Goal: Transaction & Acquisition: Purchase product/service

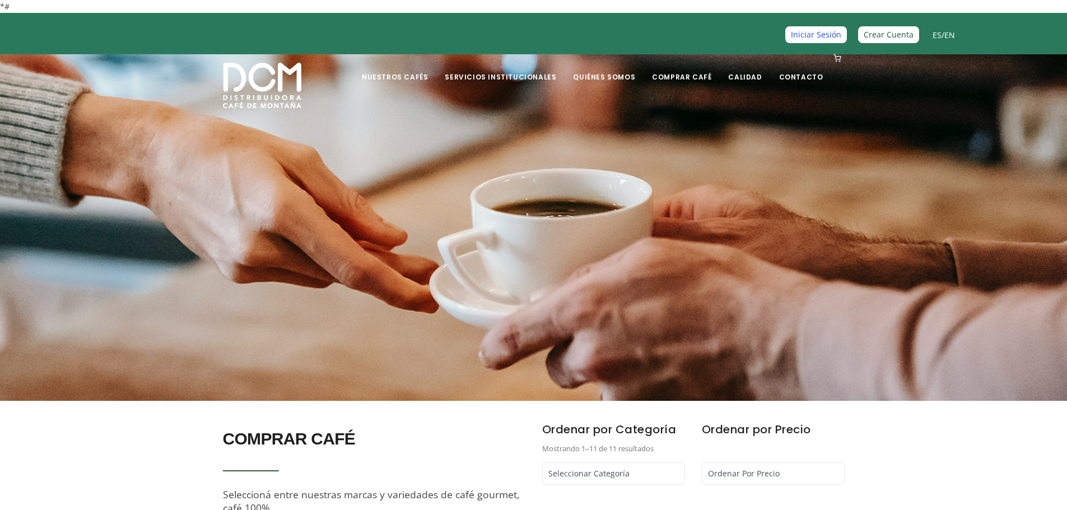
click at [826, 40] on link "Iniciar Sesión" at bounding box center [817, 34] width 62 height 16
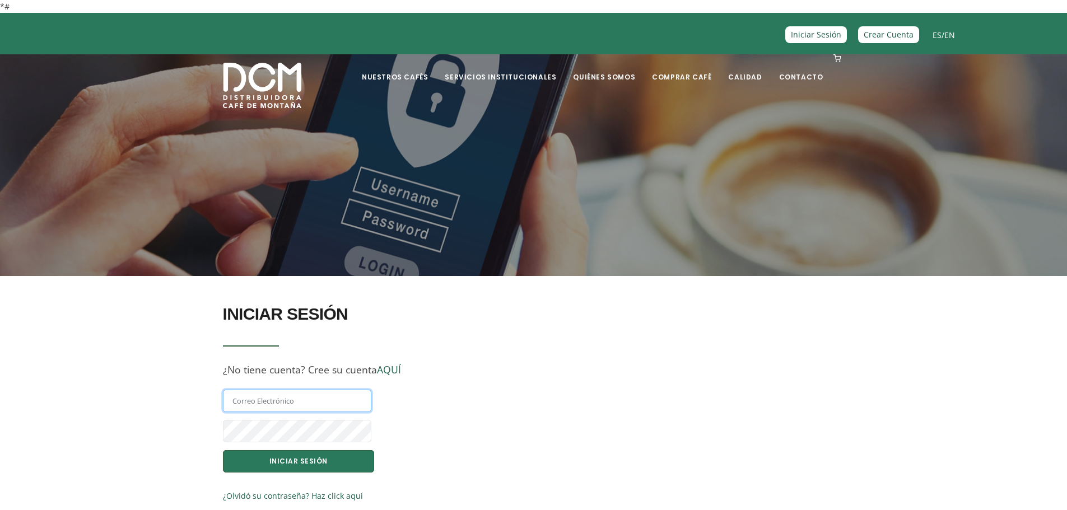
click at [299, 400] on input "text" at bounding box center [297, 401] width 148 height 22
type input "randyvimo@gmail.com"
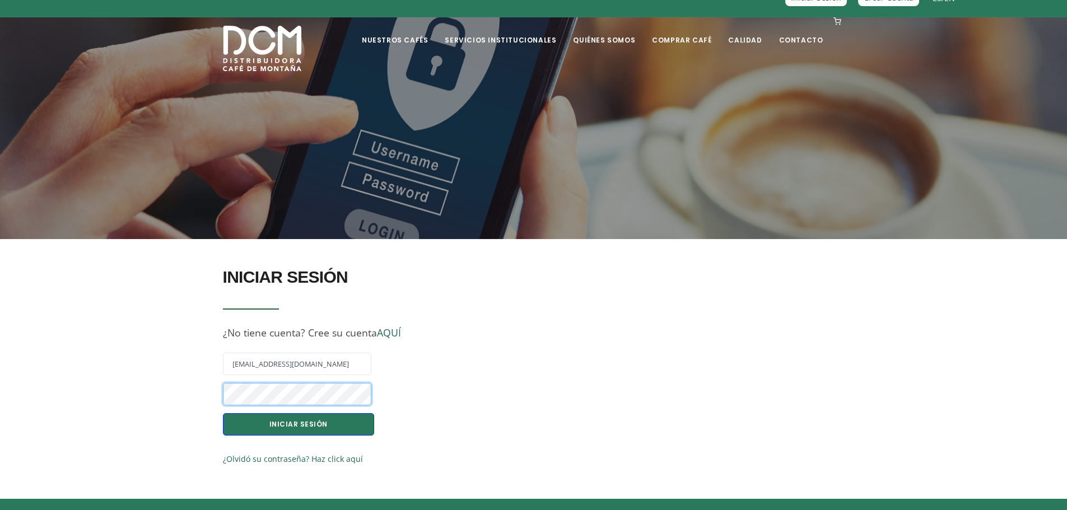
scroll to position [56, 0]
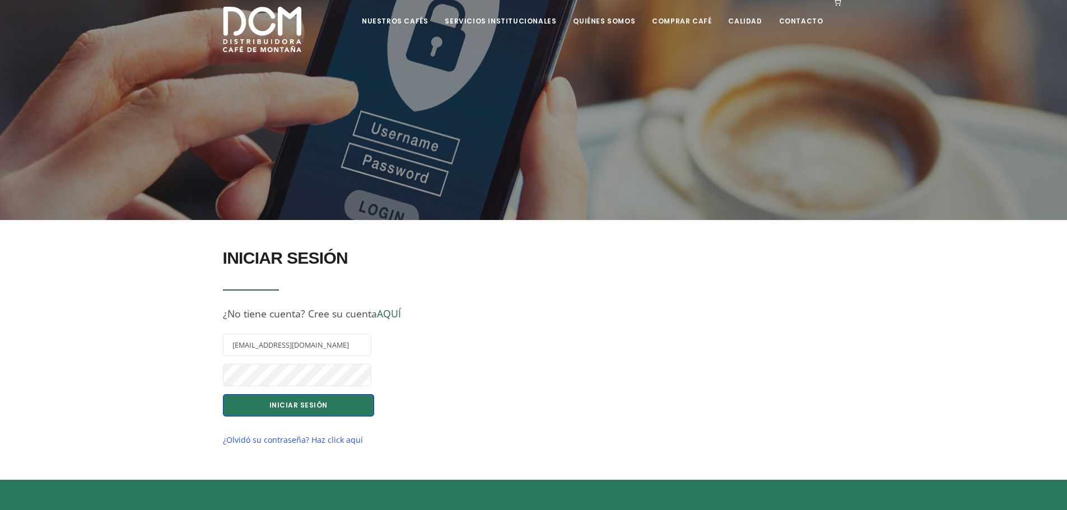
click at [268, 439] on link "¿Olvidó su contraseña? Haz click aquí" at bounding box center [293, 440] width 140 height 11
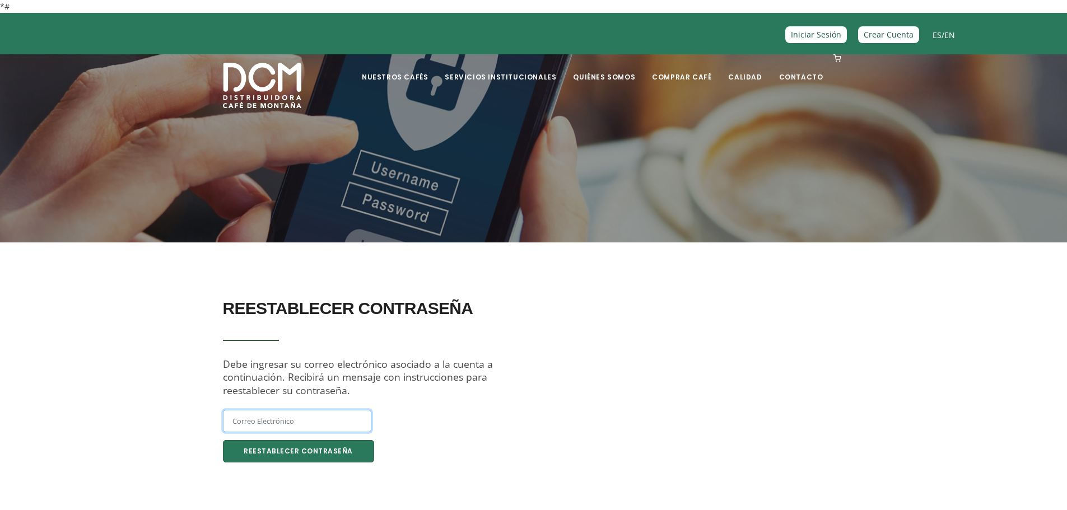
click at [275, 421] on input "text" at bounding box center [297, 421] width 148 height 22
type input "[EMAIL_ADDRESS][DOMAIN_NAME]"
click at [295, 452] on button "Reestablecer Contraseña" at bounding box center [298, 451] width 151 height 22
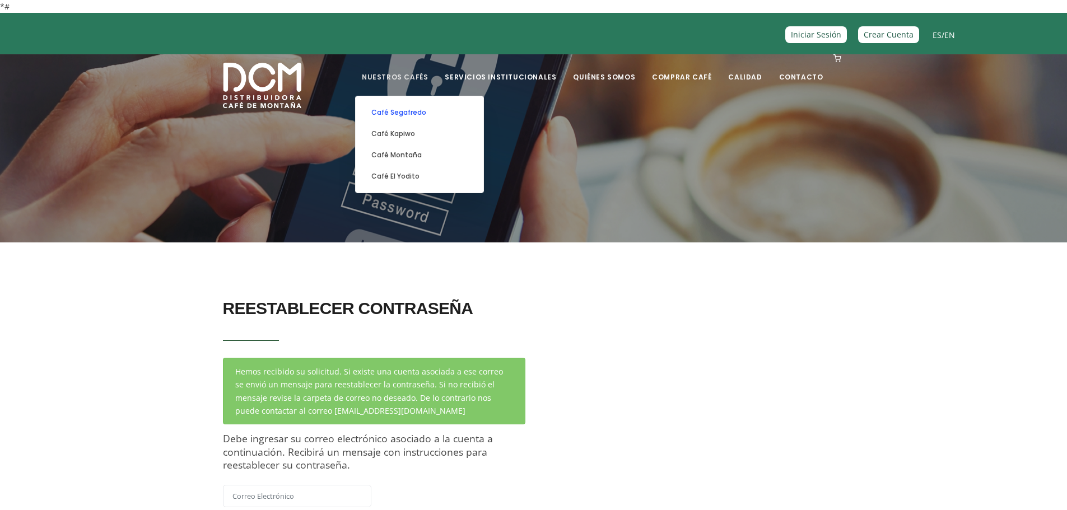
click at [420, 114] on link "Café Segafredo" at bounding box center [419, 112] width 117 height 21
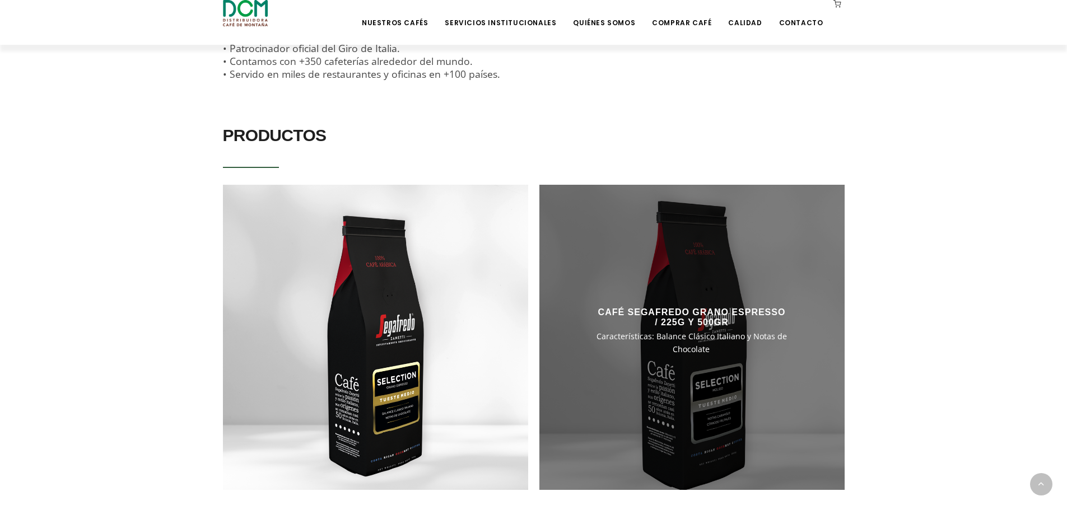
scroll to position [897, 0]
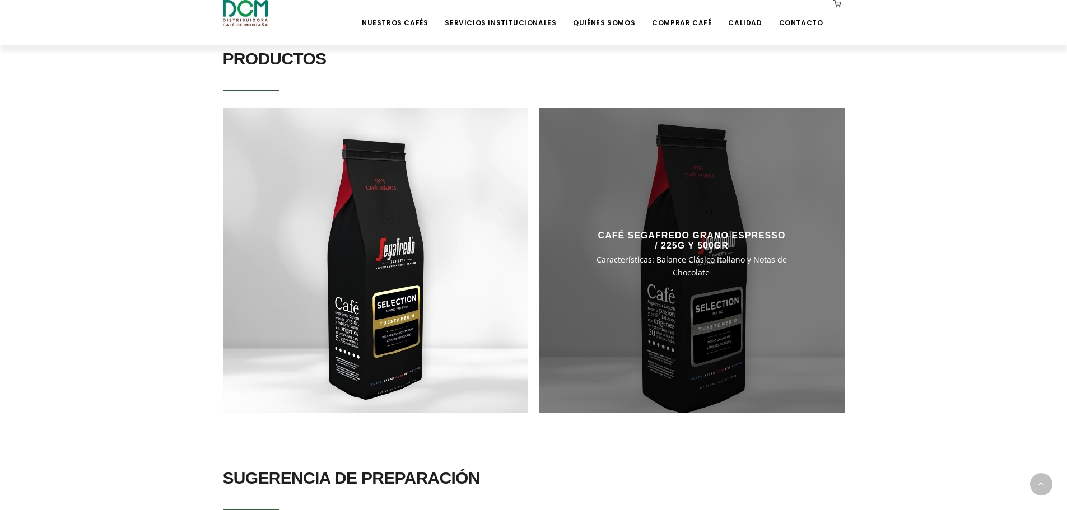
click at [802, 289] on div at bounding box center [692, 260] width 305 height 305
click at [668, 292] on div at bounding box center [692, 260] width 305 height 305
click at [677, 231] on h3 "CAFÉ SEGAFREDO GRANO ESPRESSO / 225G Y 500GR" at bounding box center [692, 241] width 192 height 20
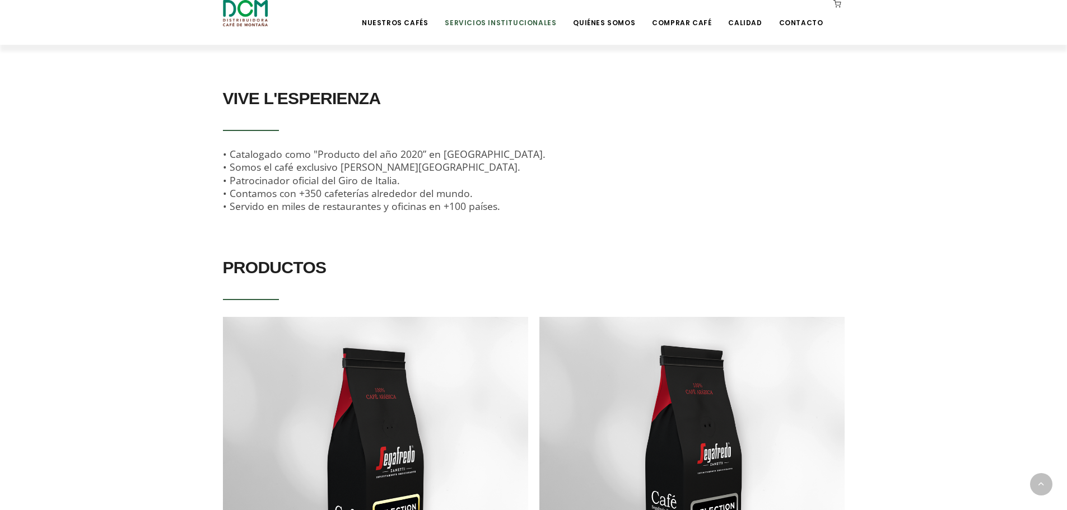
scroll to position [672, 0]
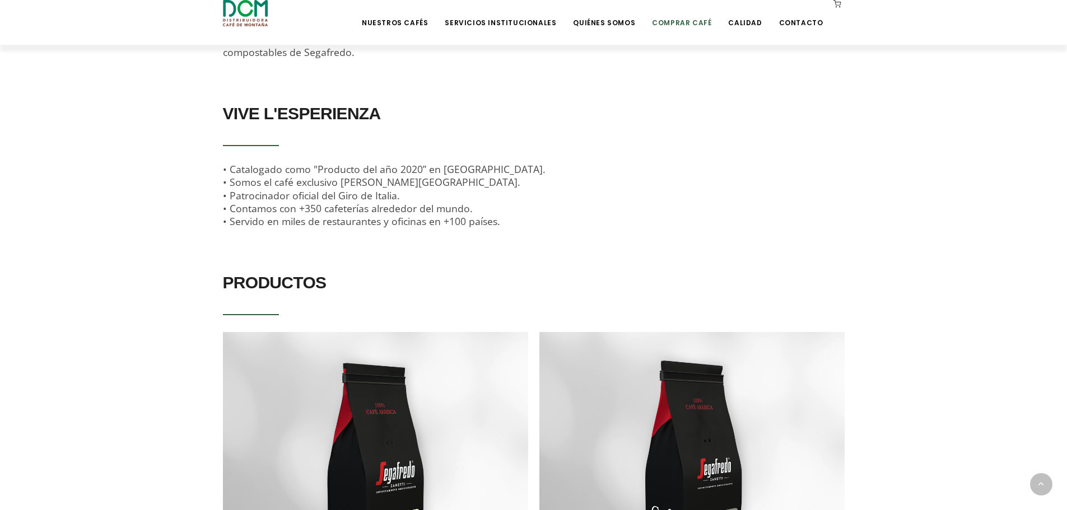
click at [678, 22] on link "Comprar Café" at bounding box center [682, 14] width 73 height 26
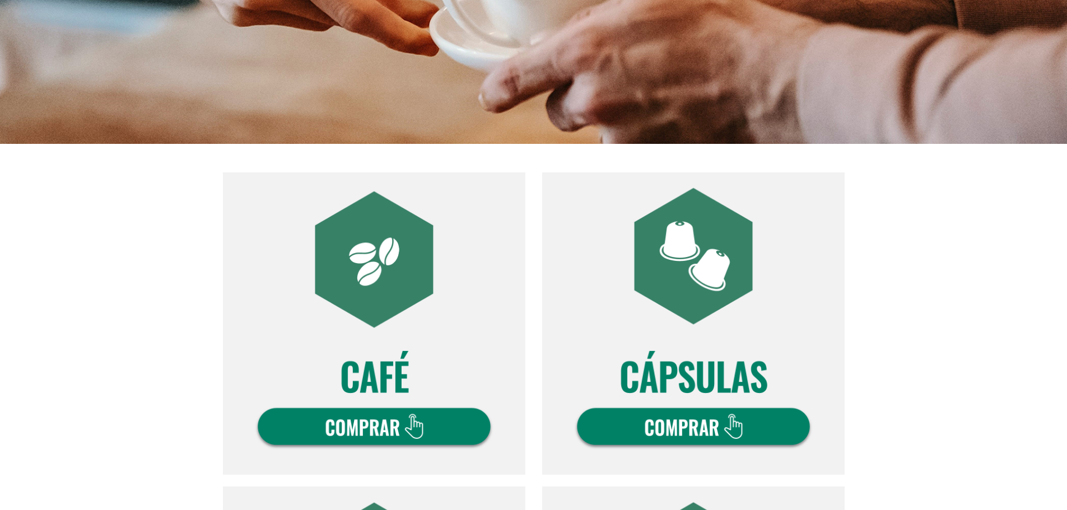
scroll to position [280, 0]
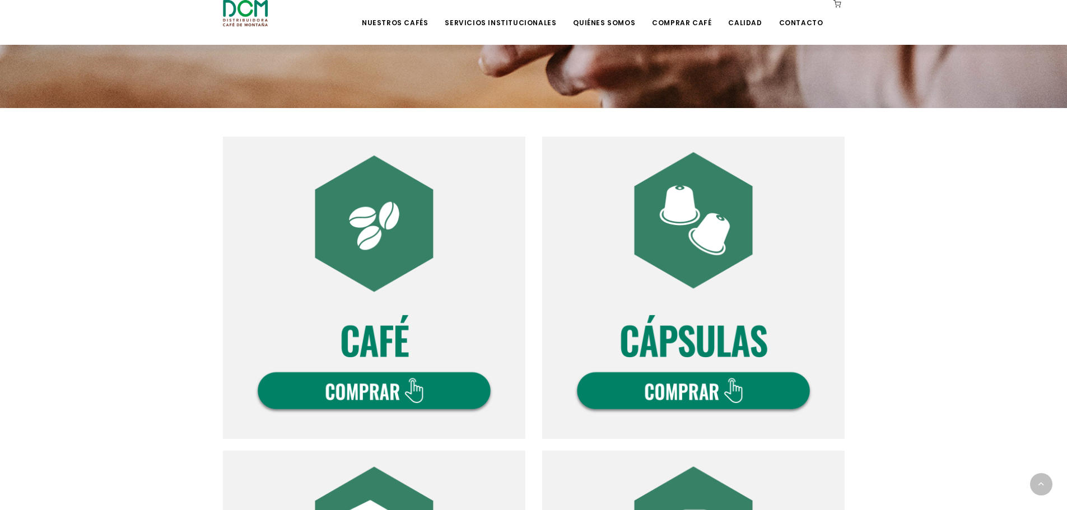
click at [366, 243] on img at bounding box center [374, 288] width 303 height 303
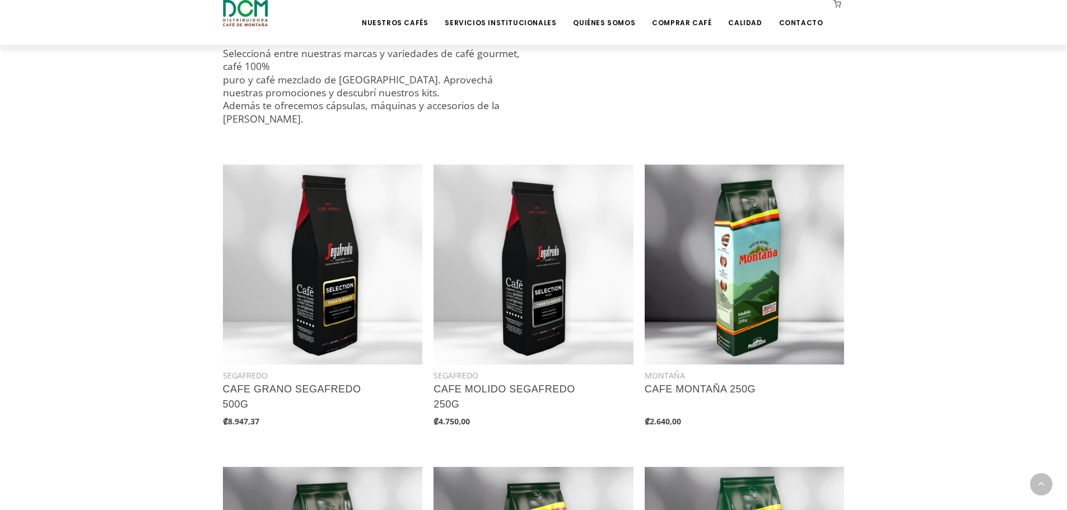
scroll to position [448, 0]
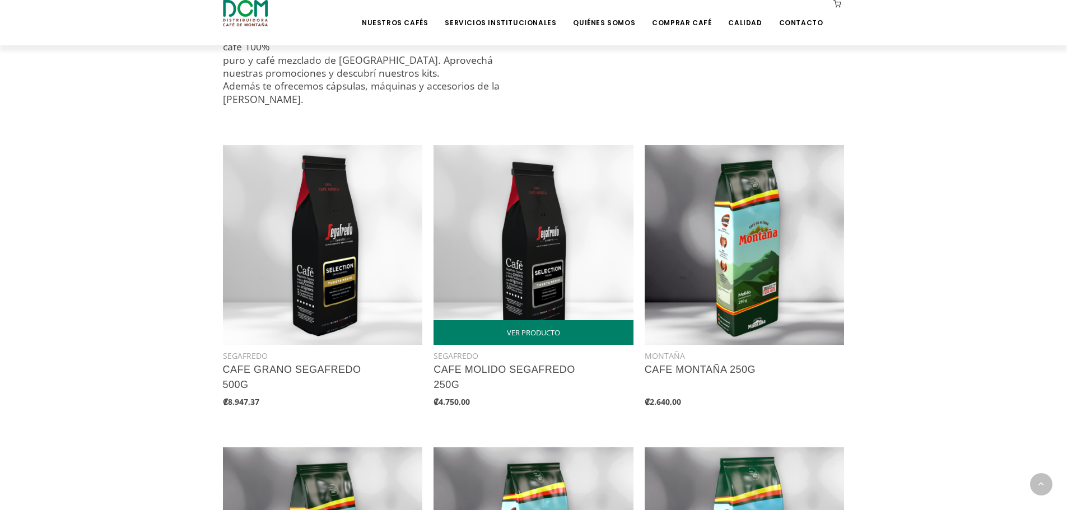
click at [541, 243] on img at bounding box center [534, 245] width 200 height 200
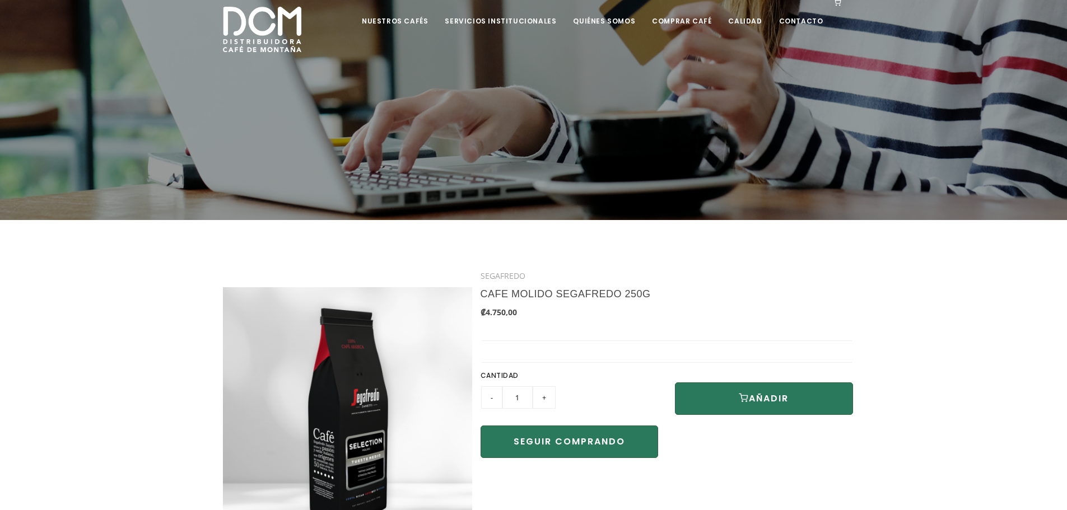
scroll to position [235, 0]
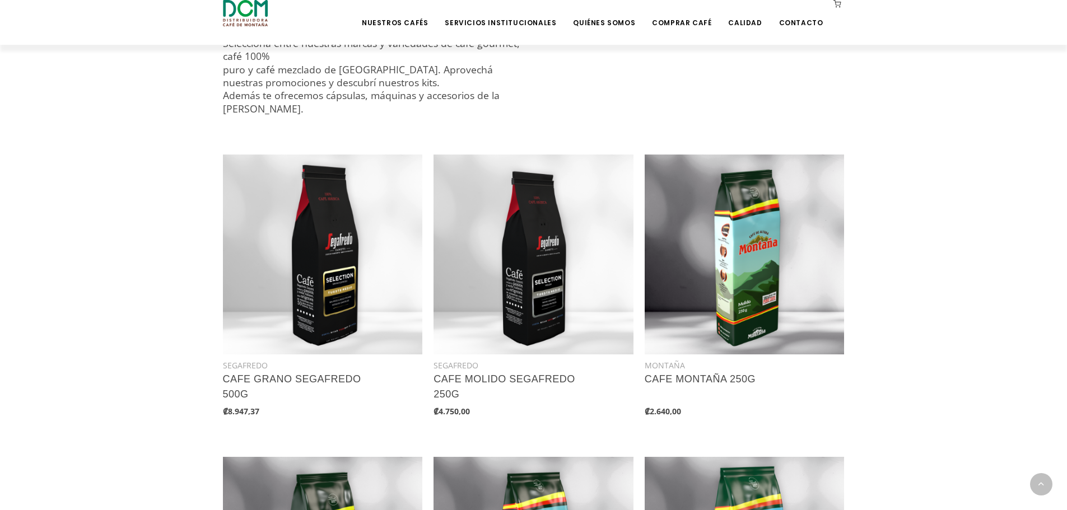
scroll to position [392, 0]
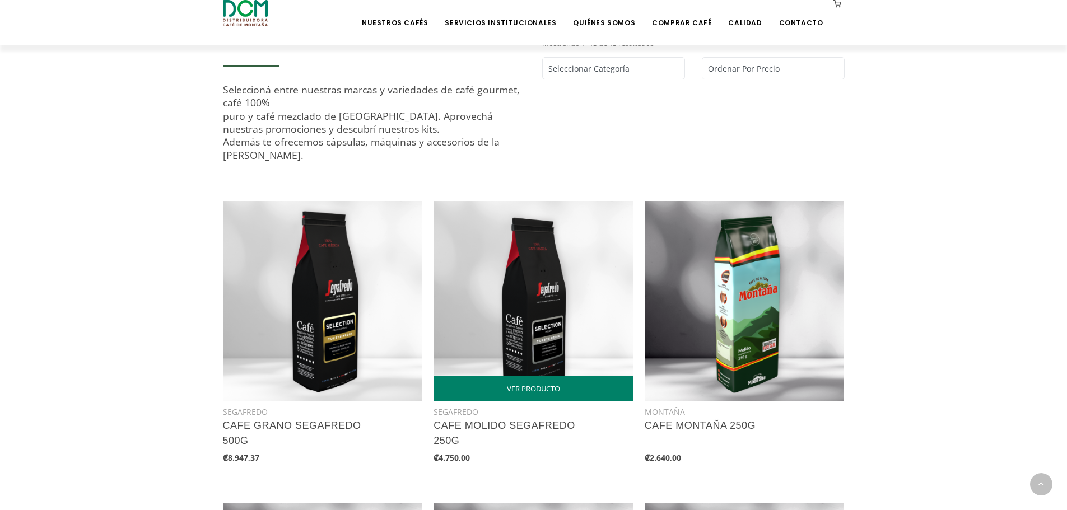
click at [534, 258] on img at bounding box center [534, 301] width 200 height 200
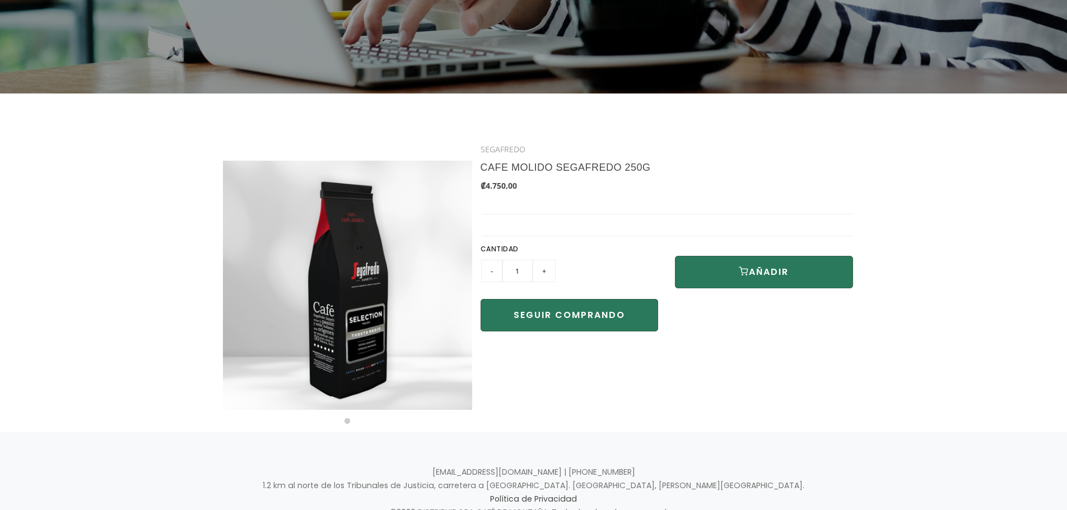
scroll to position [224, 0]
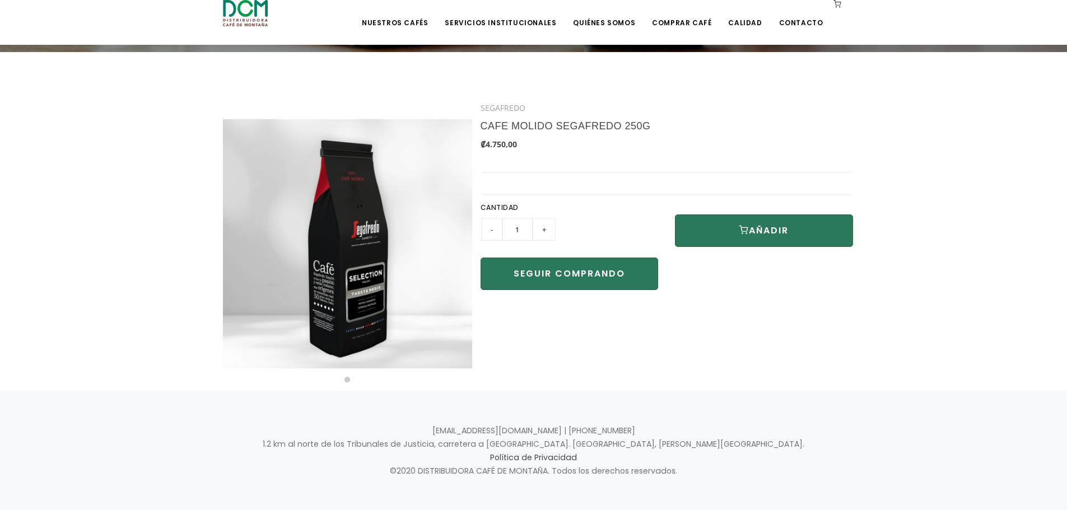
click at [540, 230] on input "+" at bounding box center [544, 230] width 23 height 22
click at [498, 227] on input "-" at bounding box center [491, 230] width 21 height 22
click at [543, 230] on input "+" at bounding box center [544, 230] width 23 height 22
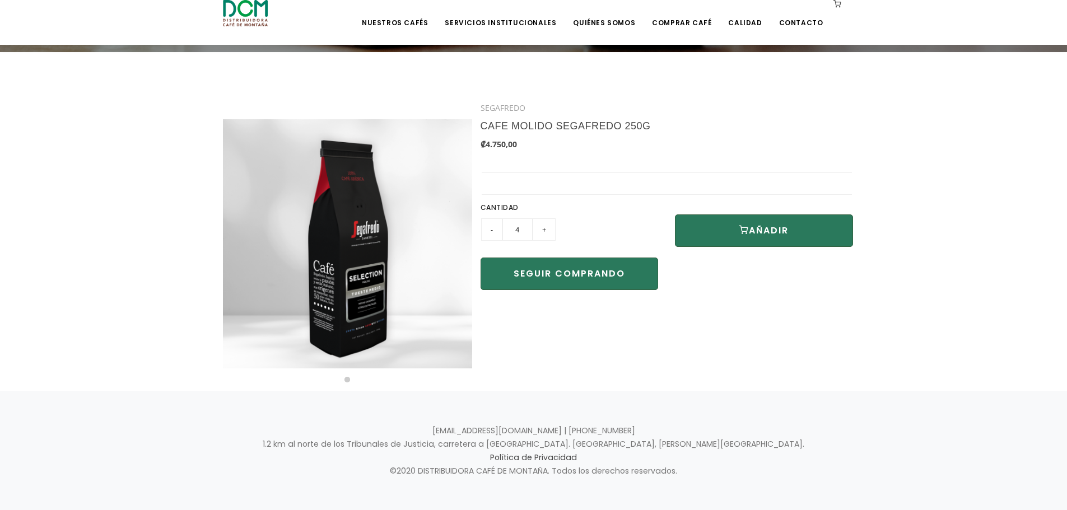
click at [491, 232] on input "-" at bounding box center [491, 230] width 21 height 22
click at [550, 232] on input "+" at bounding box center [544, 230] width 23 height 22
click at [544, 238] on input "+" at bounding box center [544, 230] width 23 height 22
click at [489, 231] on input "-" at bounding box center [491, 230] width 21 height 22
type input "4"
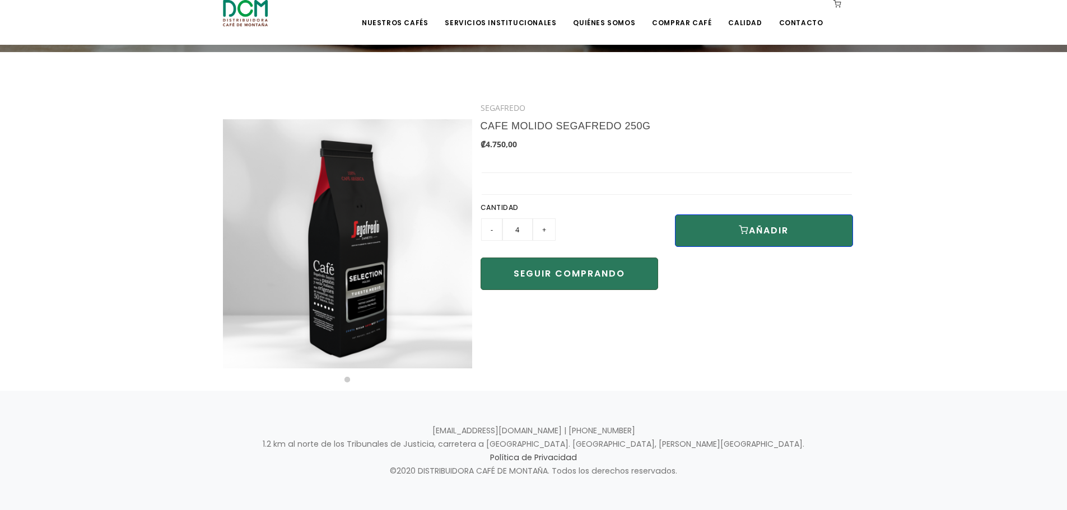
click at [761, 242] on button "AÑADIR" at bounding box center [764, 231] width 178 height 32
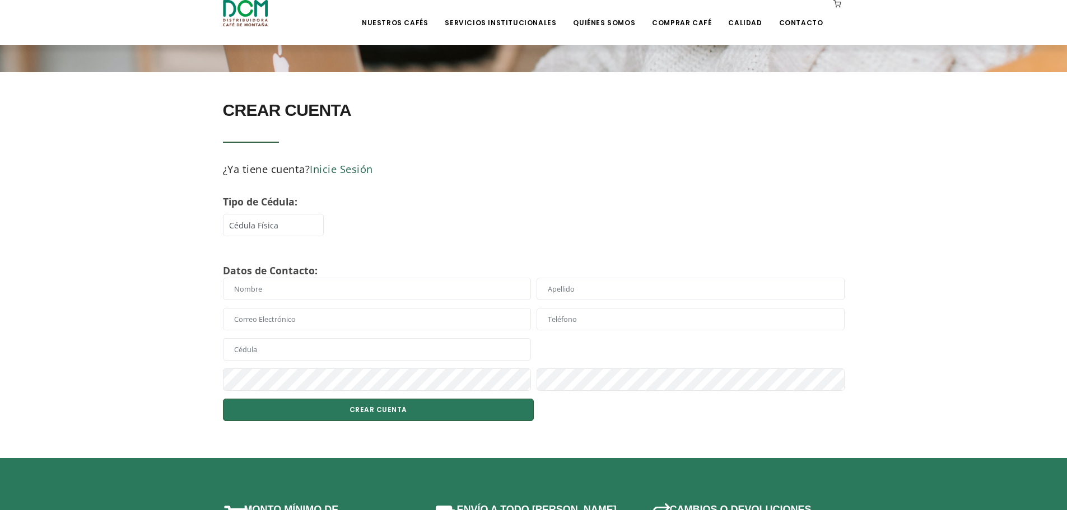
scroll to position [224, 0]
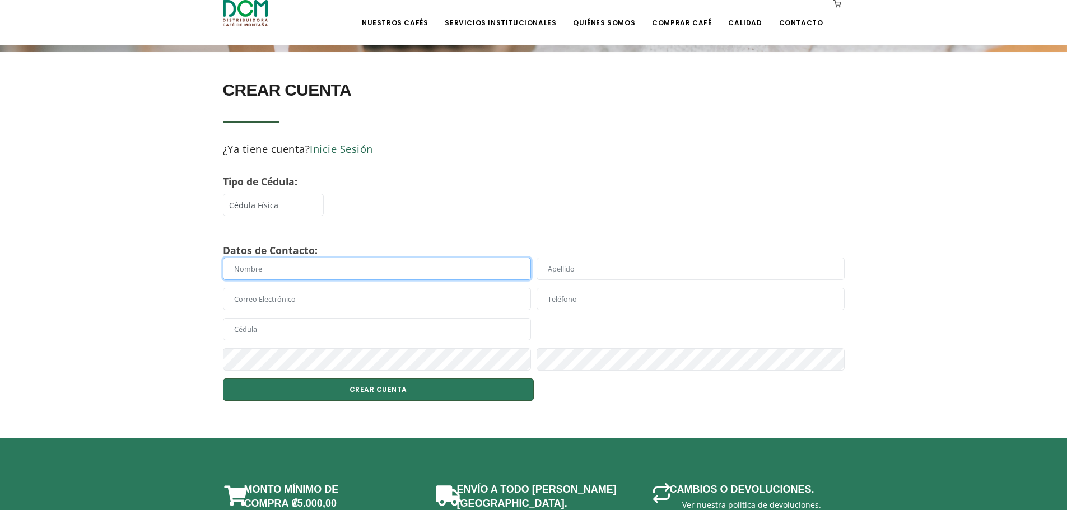
drag, startPoint x: 318, startPoint y: 258, endPoint x: 318, endPoint y: 271, distance: 12.3
click at [318, 258] on input "text" at bounding box center [377, 269] width 308 height 22
type input "[PERSON_NAME]"
type input "88050796"
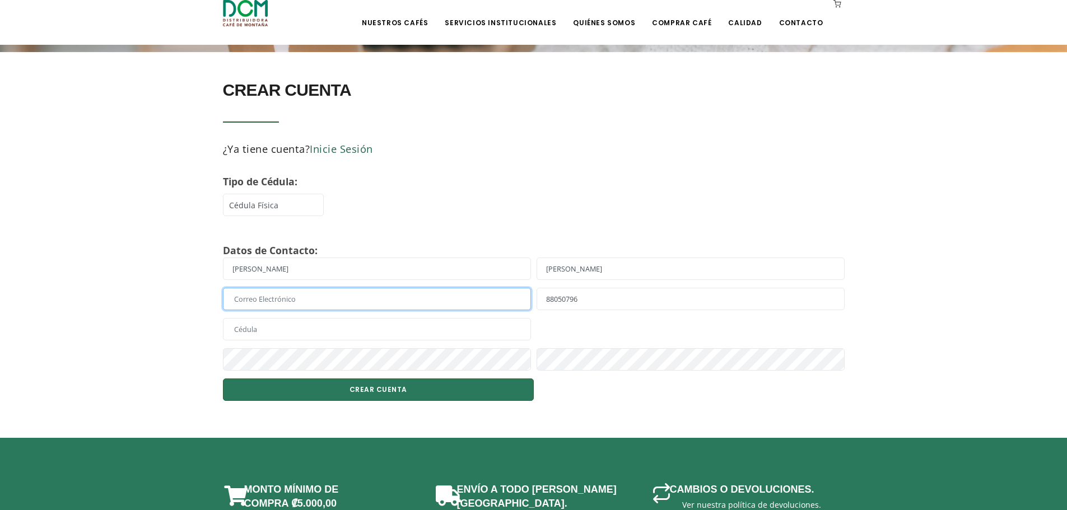
click at [290, 302] on input "text" at bounding box center [377, 299] width 308 height 22
type input "[EMAIL_ADDRESS][DOMAIN_NAME]"
click at [261, 328] on input "text" at bounding box center [377, 329] width 308 height 22
type input "208000031"
click at [541, 340] on div at bounding box center [691, 329] width 314 height 22
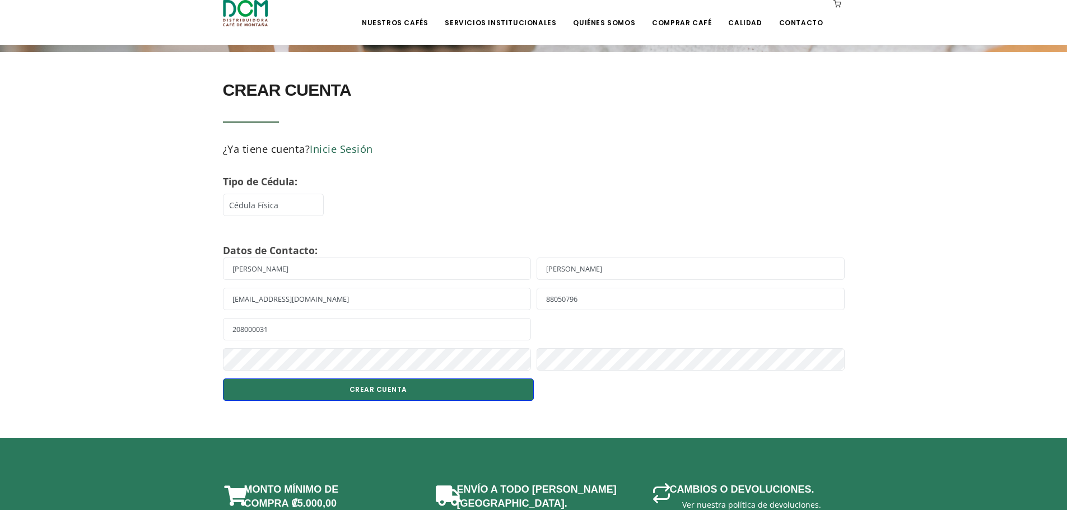
click at [363, 398] on button "CREAR CUENTA" at bounding box center [378, 390] width 311 height 22
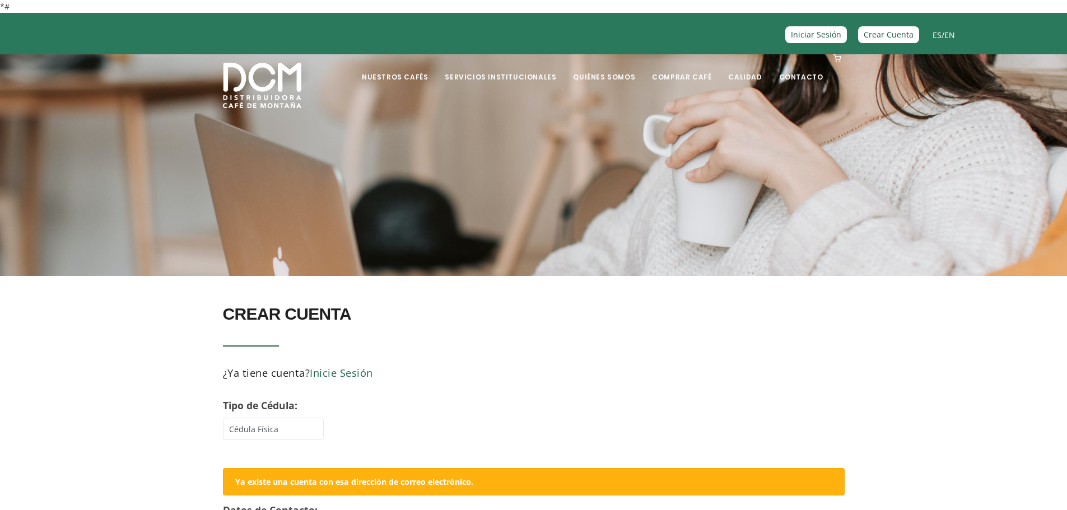
scroll to position [168, 0]
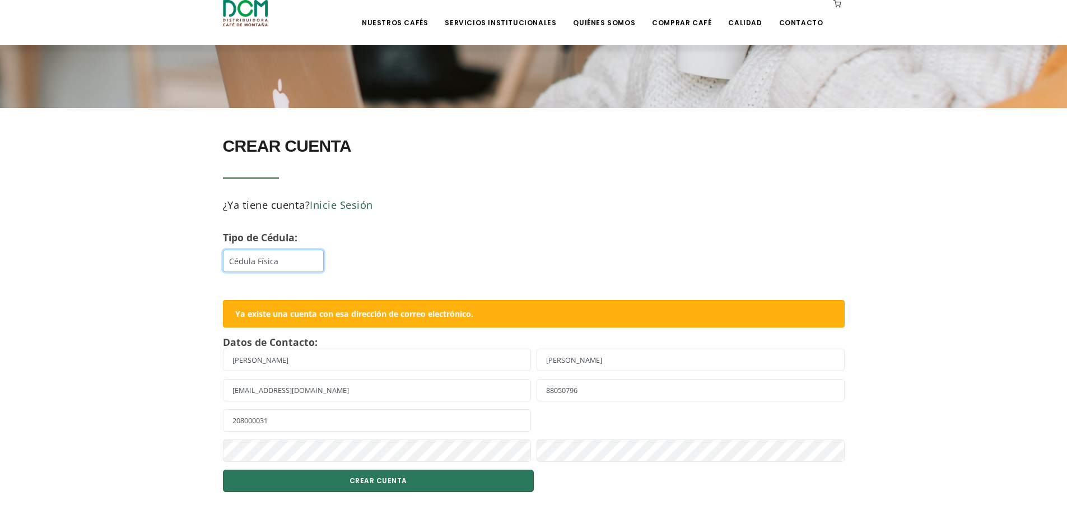
click at [250, 267] on select "Cédula Física Cédula DIMEX Cédula Jurídica" at bounding box center [273, 261] width 101 height 22
click at [223, 250] on select "Cédula Física Cédula DIMEX Cédula Jurídica" at bounding box center [273, 261] width 101 height 22
click at [306, 236] on div "CREAR CUENTA ¿Ya tiene cuenta? Inicie Sesión Tipo de Cédula: Cédula Física Cédu…" at bounding box center [374, 202] width 303 height 142
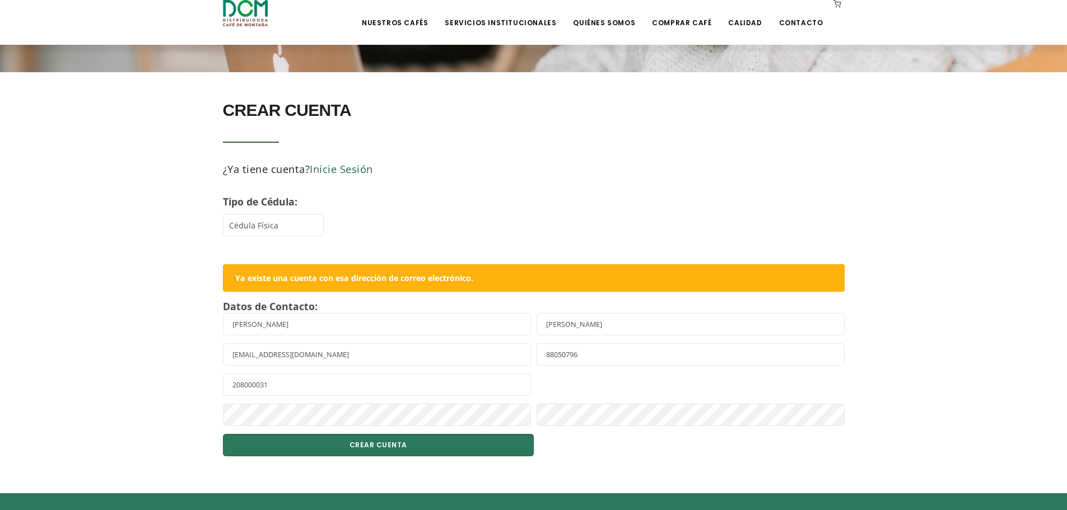
scroll to position [224, 0]
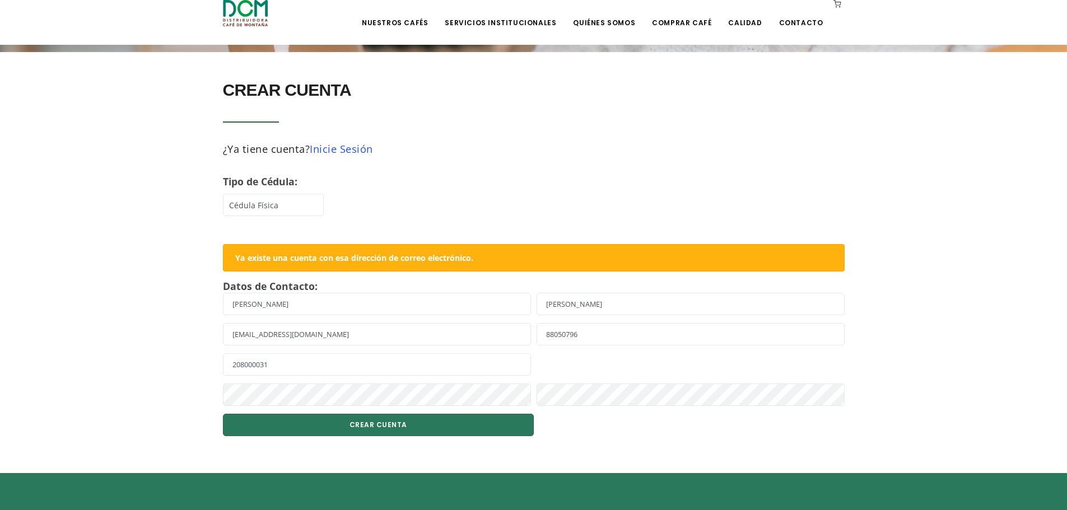
click at [350, 150] on link "Inicie Sesión" at bounding box center [341, 149] width 63 height 14
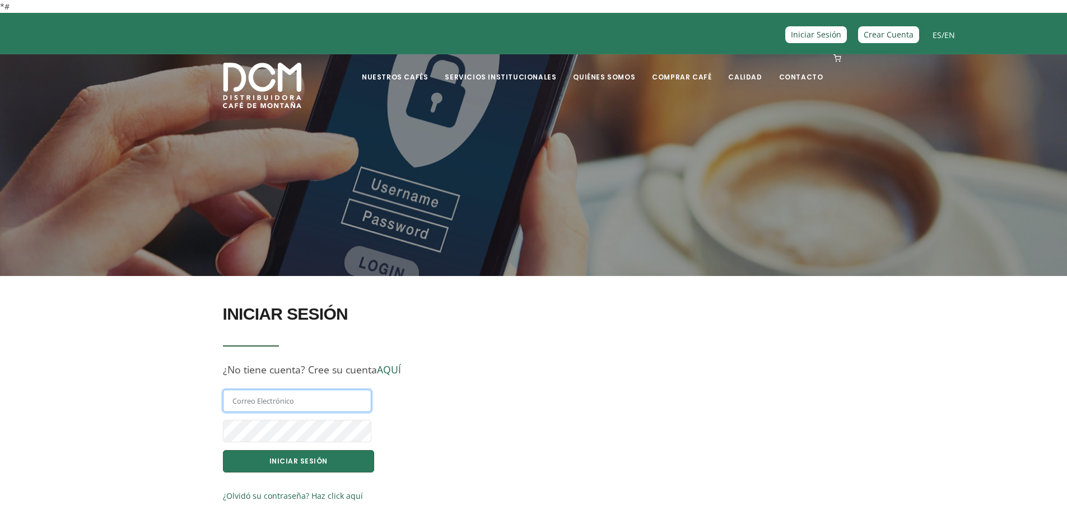
click at [263, 399] on input "text" at bounding box center [297, 401] width 148 height 22
type input "randyvimo@gmail.com"
click at [297, 464] on button "INICIAR SESIÓN" at bounding box center [298, 462] width 151 height 22
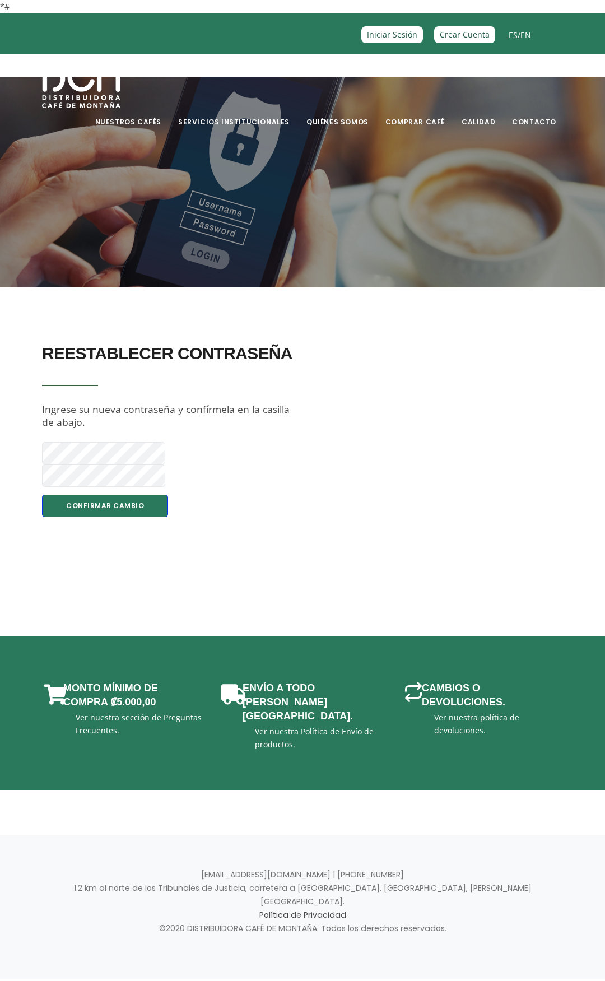
click at [95, 495] on button "Confirmar Cambio" at bounding box center [105, 506] width 126 height 22
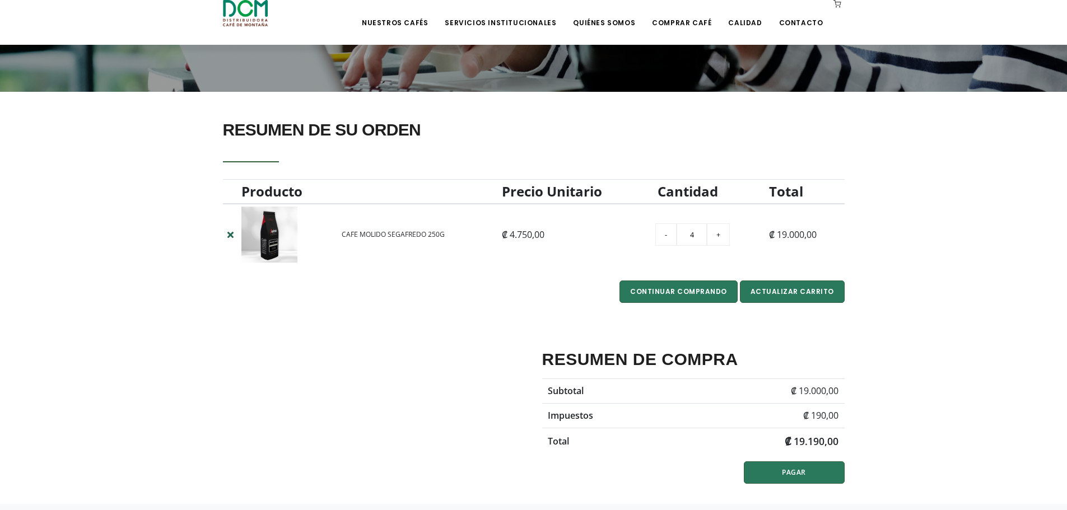
scroll to position [224, 0]
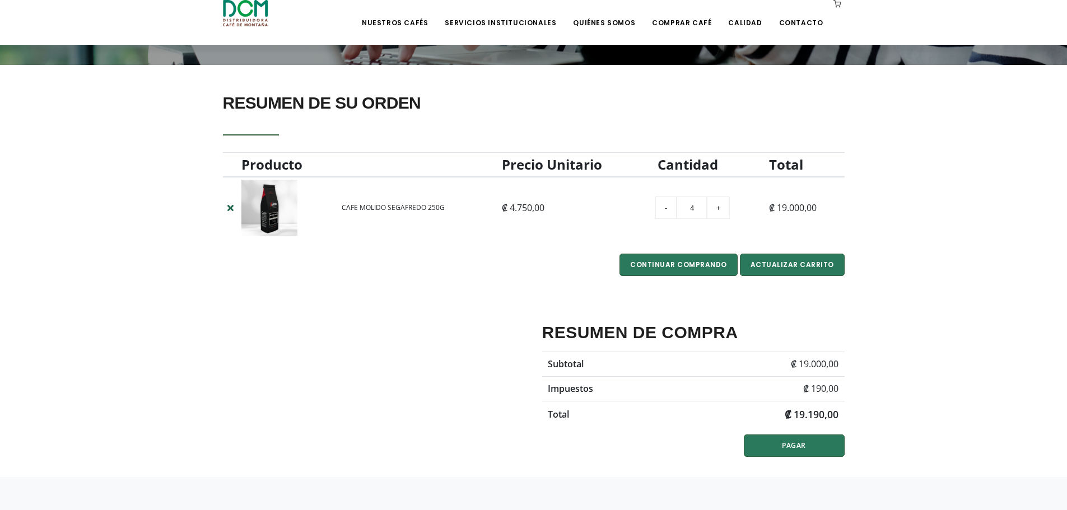
click at [678, 328] on h4 "RESUMEN DE COMPRA" at bounding box center [693, 333] width 303 height 29
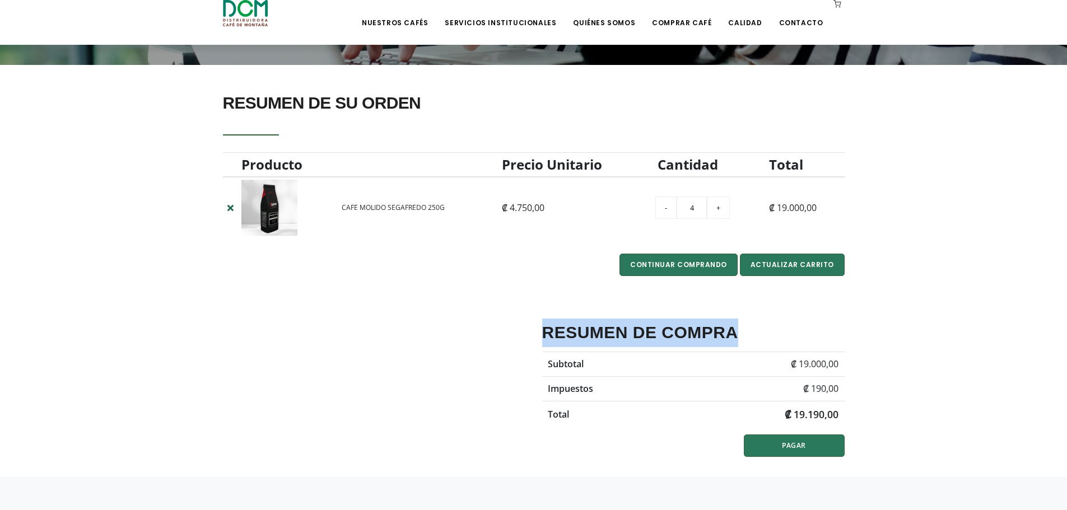
click at [678, 328] on h4 "RESUMEN DE COMPRA" at bounding box center [693, 333] width 303 height 29
drag, startPoint x: 635, startPoint y: 328, endPoint x: 800, endPoint y: 436, distance: 196.3
click at [637, 328] on h4 "RESUMEN DE COMPRA" at bounding box center [693, 333] width 303 height 29
click at [804, 454] on link "PAGAR" at bounding box center [794, 446] width 101 height 22
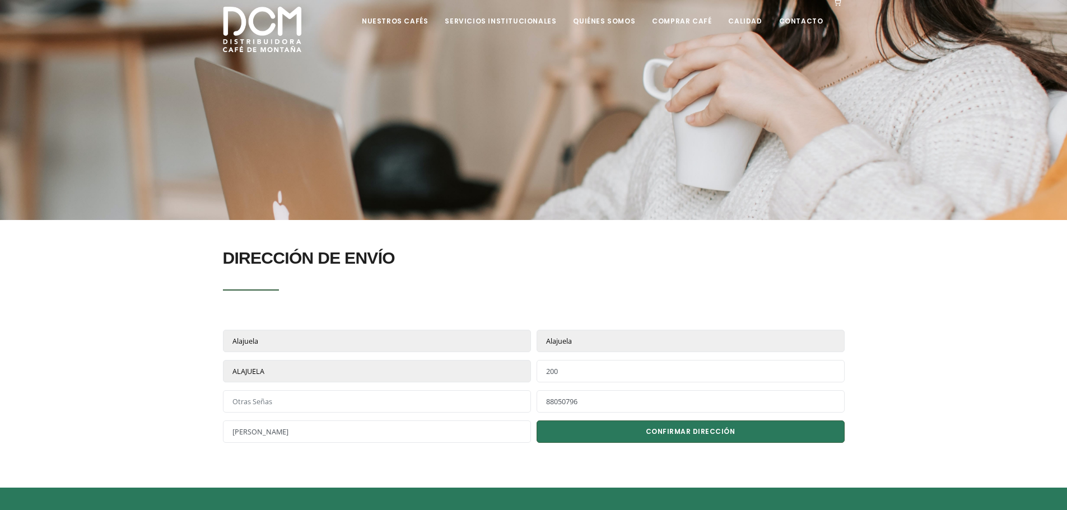
scroll to position [112, 0]
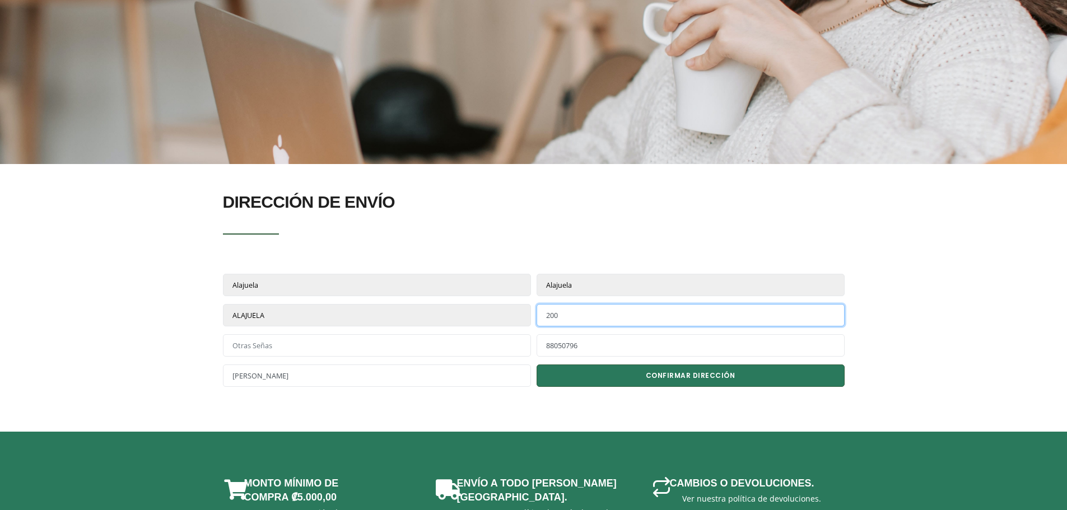
click at [587, 322] on input "200" at bounding box center [691, 315] width 308 height 22
type input "200 metros Norte y 25 metros Este de la Escuela Canoas"
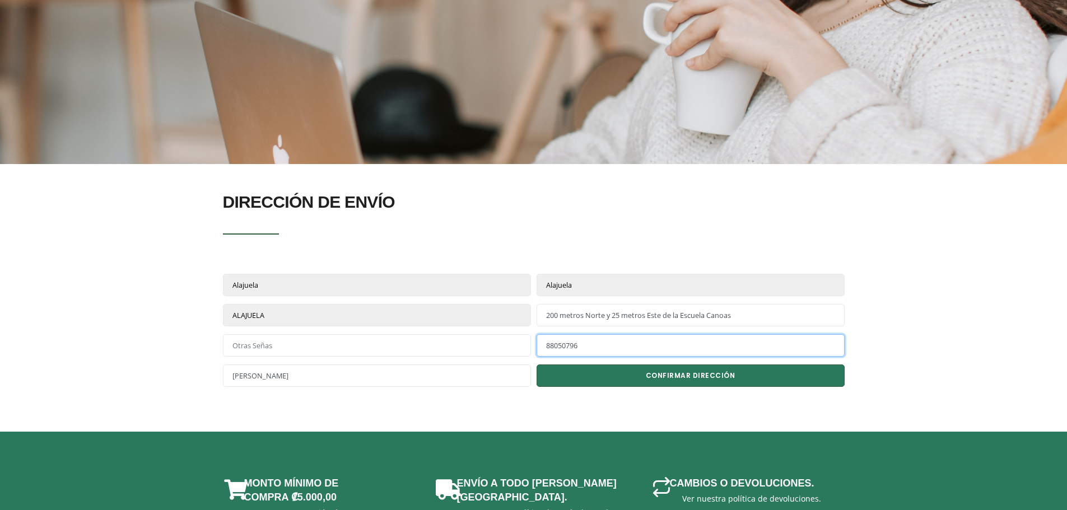
click at [537, 344] on input "phone" at bounding box center [691, 346] width 308 height 22
drag, startPoint x: 1044, startPoint y: 368, endPoint x: 833, endPoint y: 370, distance: 211.8
click at [1044, 368] on section "DIRECCIÓN DE ENVÍO Seleccionar Alajuela Cartago Guanacaste Heredia Limón Puntar…" at bounding box center [533, 289] width 1067 height 251
click at [725, 378] on button "CONFIRMAR DIRECCIÓN" at bounding box center [691, 376] width 308 height 22
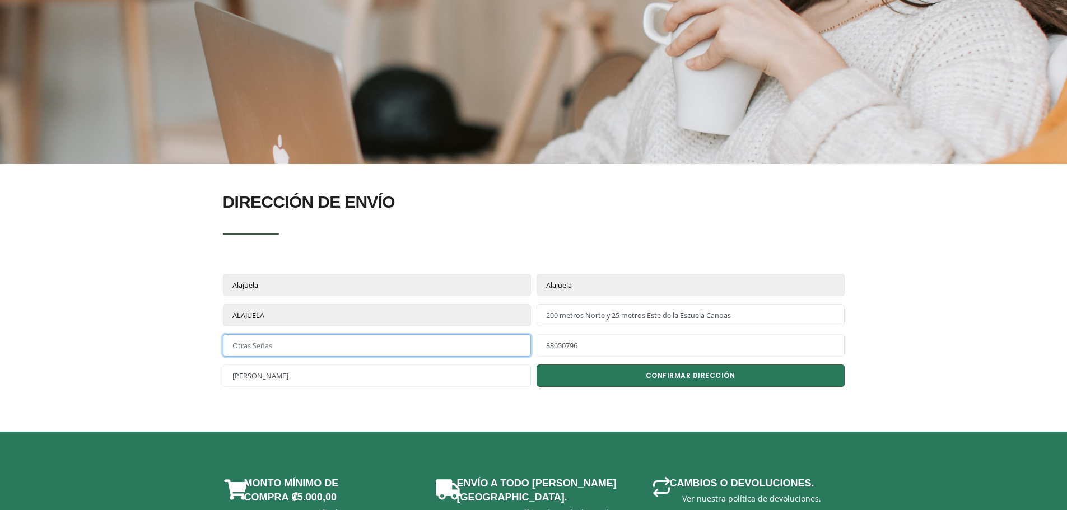
click at [282, 348] on input "text" at bounding box center [377, 346] width 308 height 22
type input "Canoas de Alajuela"
click at [531, 327] on div "Distrito CARMEN MERCED HOSPITAL CATEDRAL ZAPOTE SAN FRANCISCO DE DOS RÍOS URUCA…" at bounding box center [534, 319] width 628 height 30
click at [671, 383] on button "CONFIRMAR DIRECCIÓN" at bounding box center [691, 376] width 308 height 22
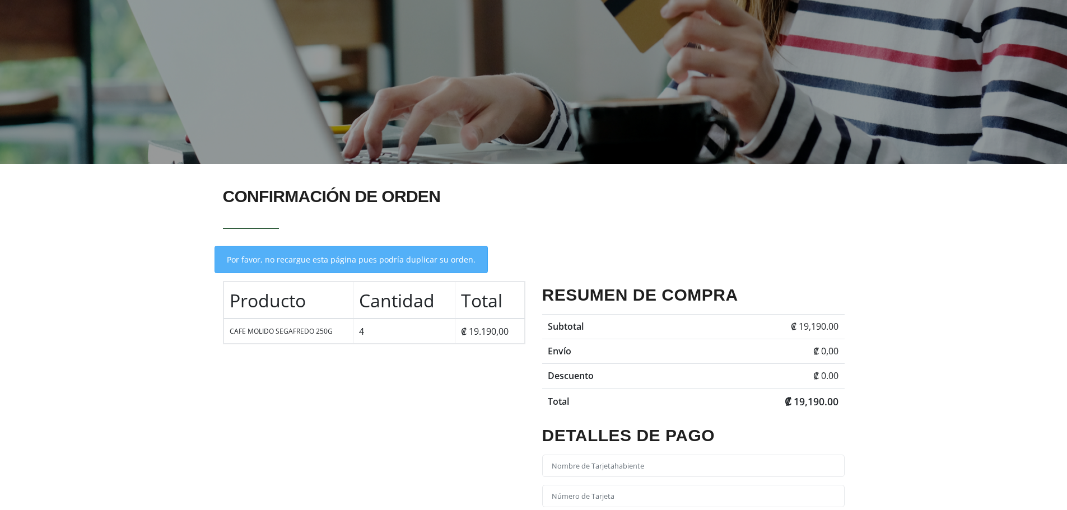
scroll to position [280, 0]
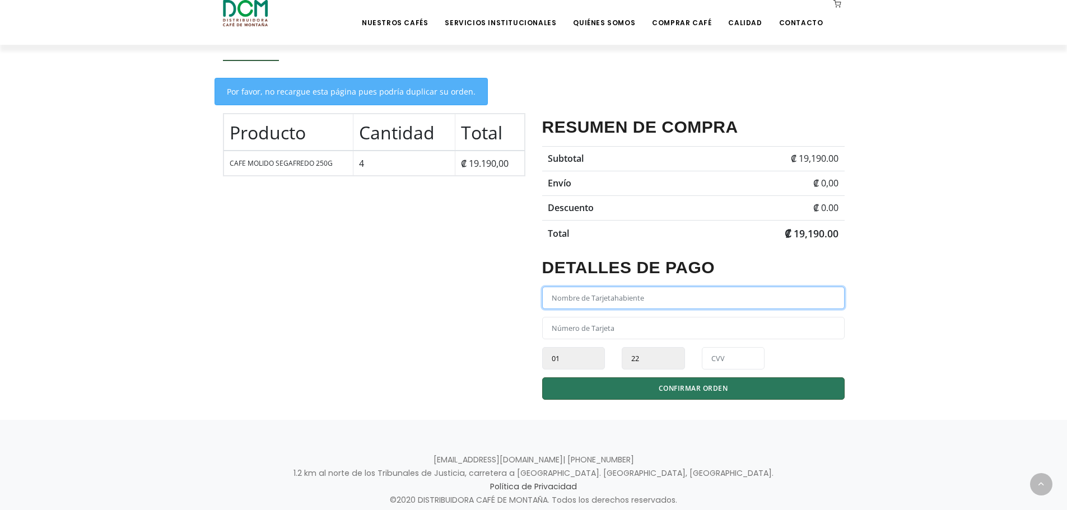
click at [708, 301] on input "text" at bounding box center [693, 298] width 303 height 22
type input "[PERSON_NAME]"
type input "[CREDIT_CARD_NUMBER]"
select select "12"
select select "25"
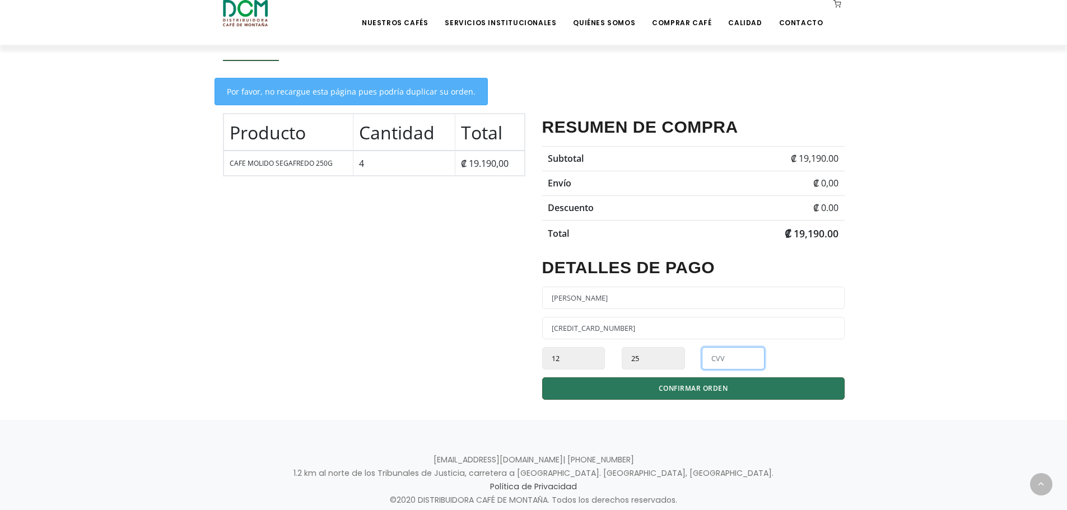
click at [726, 359] on input "text" at bounding box center [733, 358] width 63 height 22
type input "5476"
click at [686, 385] on span "CONFIRMAR ORDEN" at bounding box center [693, 389] width 69 height 10
click at [652, 356] on select "22 23 24 25 26 27 28 29 30 31 32 33 34 35" at bounding box center [653, 358] width 63 height 22
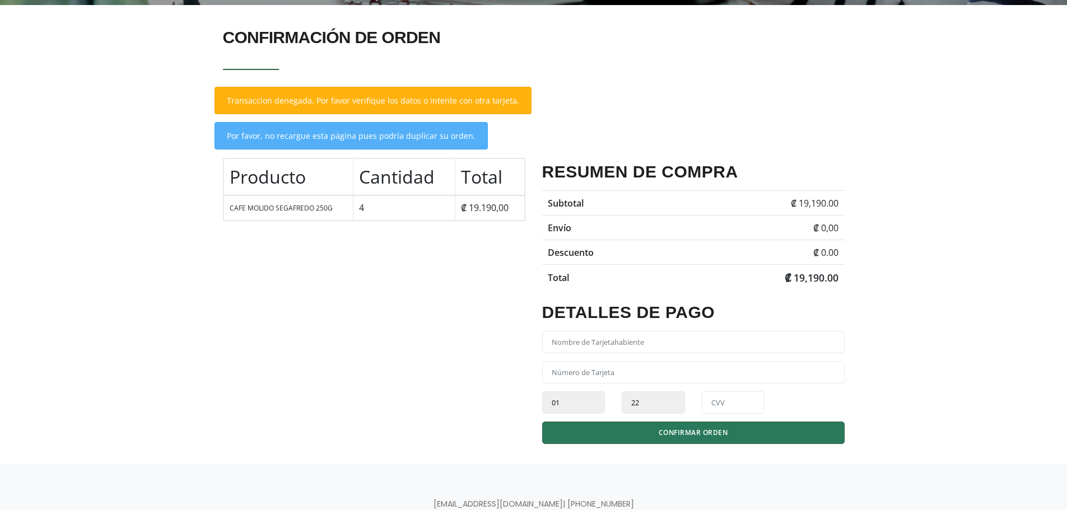
scroll to position [280, 0]
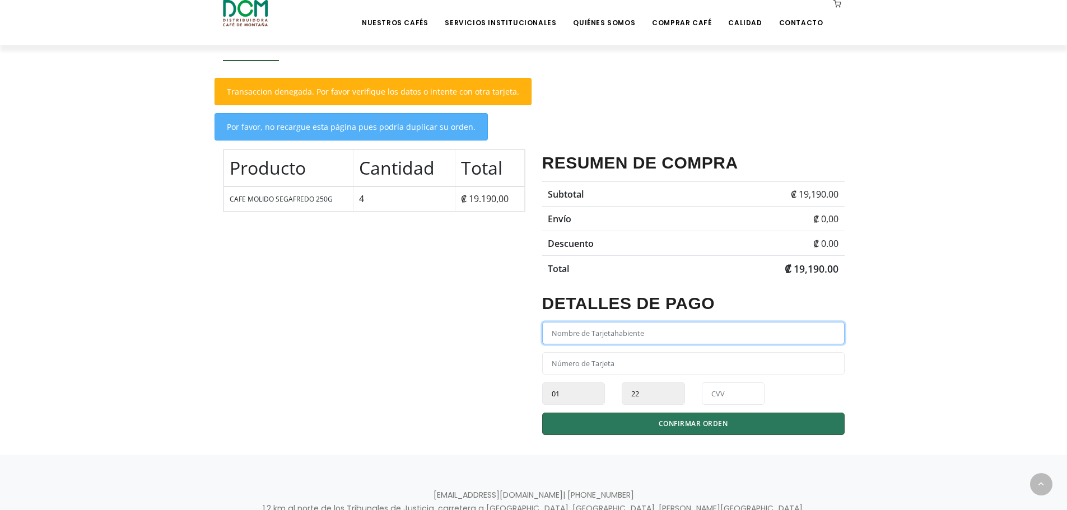
click at [574, 338] on input "text" at bounding box center [693, 333] width 303 height 22
type input "[PERSON_NAME]"
type input "[CREDIT_CARD_NUMBER]"
select select "12"
select select "25"
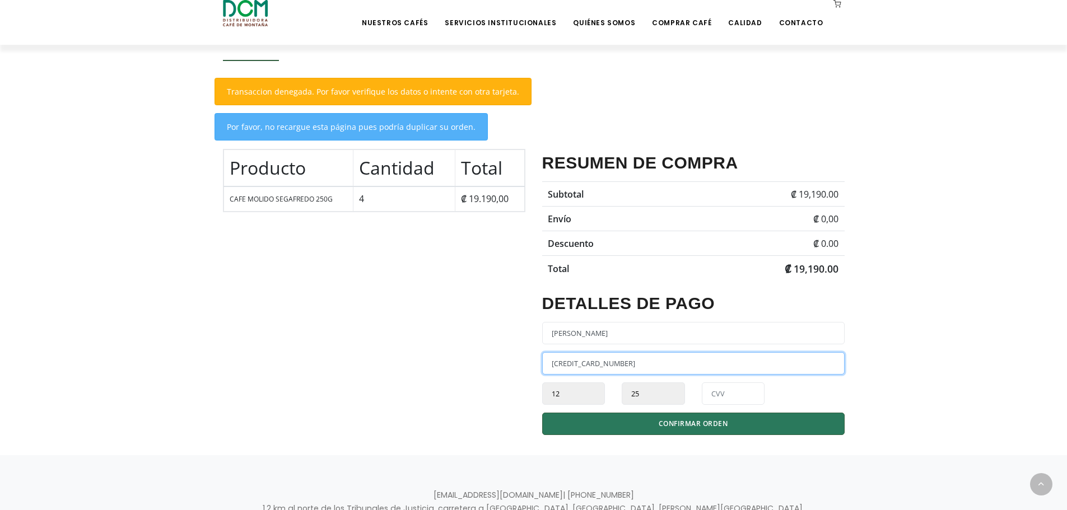
click at [685, 361] on input "[CREDIT_CARD_NUMBER]" at bounding box center [693, 363] width 303 height 22
type input "[CREDIT_CARD_NUMBER]"
click at [572, 396] on select "01 02 03 04 05 06 07 08 09 10 11 12" at bounding box center [573, 394] width 63 height 22
select select "11"
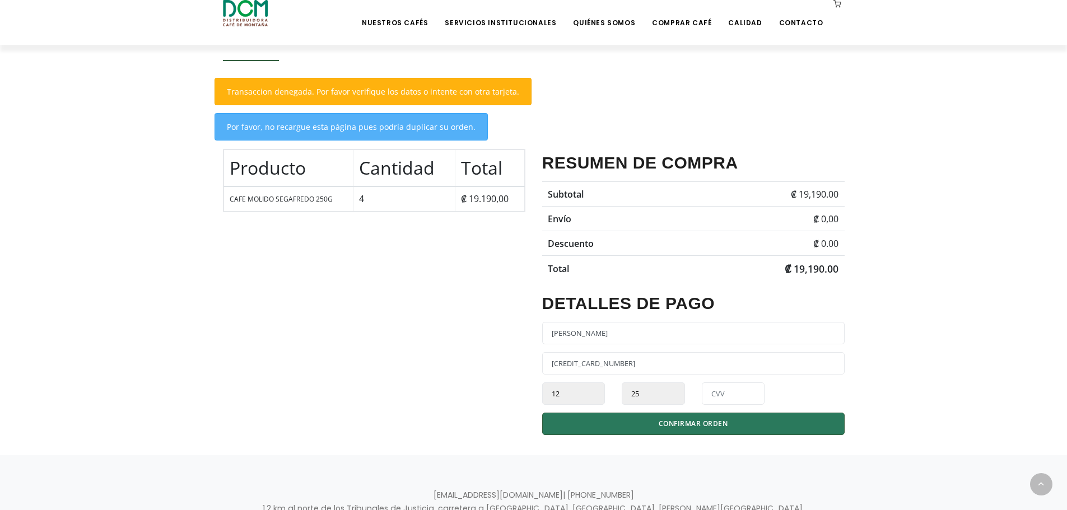
click at [542, 383] on select "01 02 03 04 05 06 07 08 09 10 11 12" at bounding box center [573, 394] width 63 height 22
click at [659, 405] on select "22 23 24 25 26 27 28 29 30 31 32 33 34 35" at bounding box center [653, 394] width 63 height 22
select select "28"
click at [622, 383] on select "22 23 24 25 26 27 28 29 30 31 32 33 34 35" at bounding box center [653, 394] width 63 height 22
click at [708, 387] on input "text" at bounding box center [733, 394] width 63 height 22
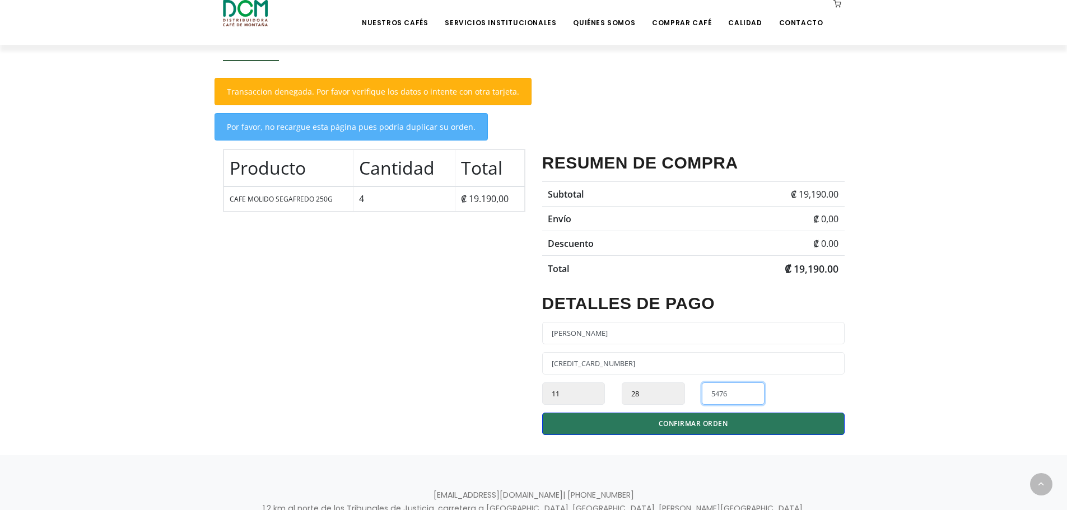
type input "5476"
click at [644, 417] on button "CONFIRMAR ORDEN" at bounding box center [693, 424] width 303 height 22
